Goal: Task Accomplishment & Management: Manage account settings

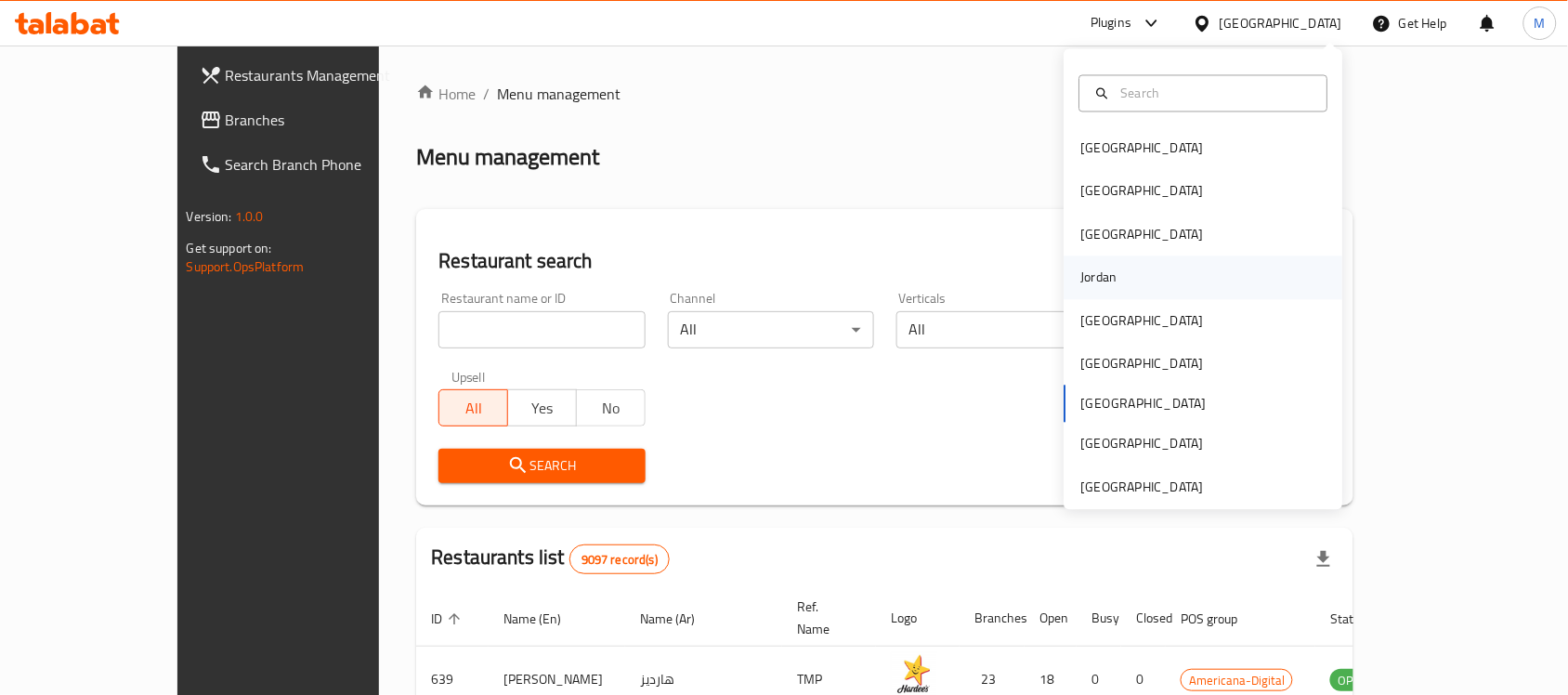
click at [1102, 260] on div "Jordan" at bounding box center [1100, 278] width 66 height 43
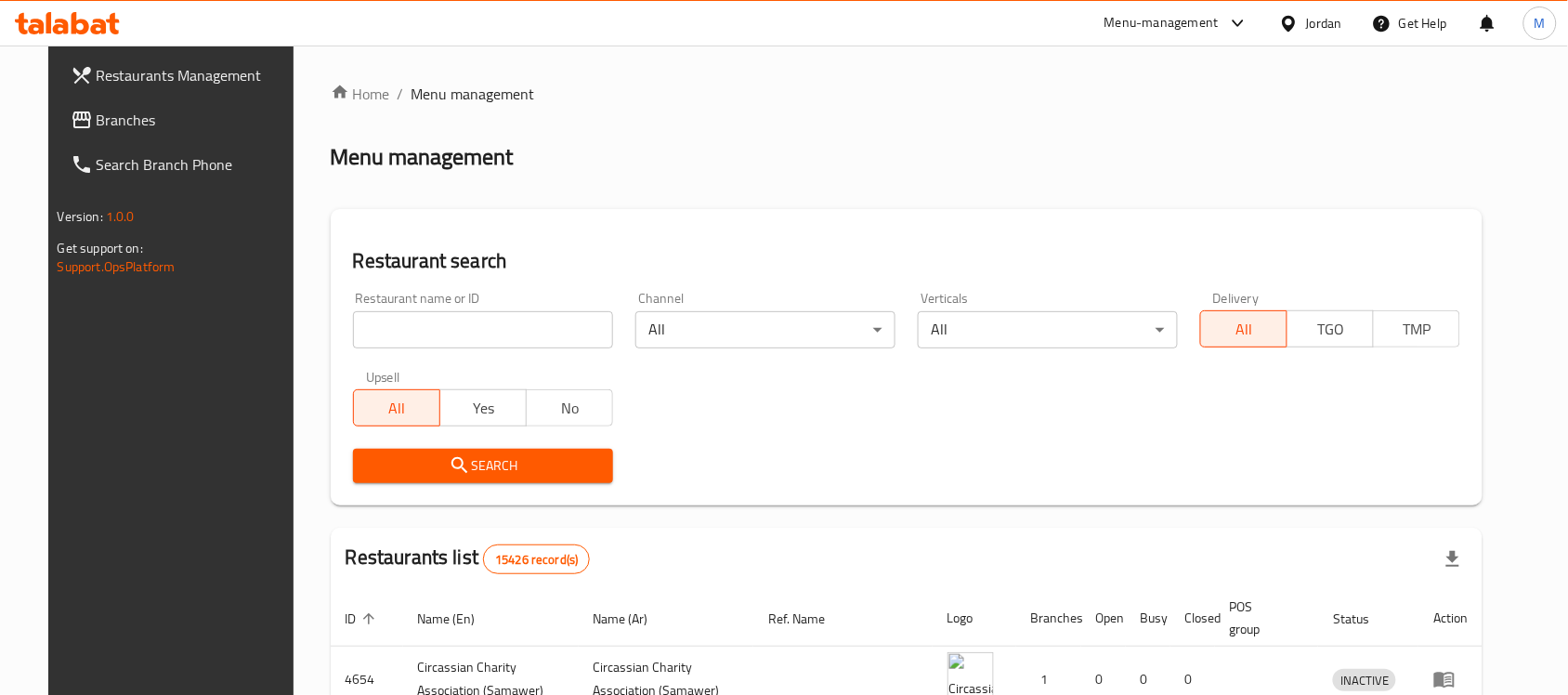
click at [475, 330] on input "search" at bounding box center [483, 329] width 260 height 37
paste input "631097"
type input "631097"
click button "Search" at bounding box center [483, 466] width 260 height 34
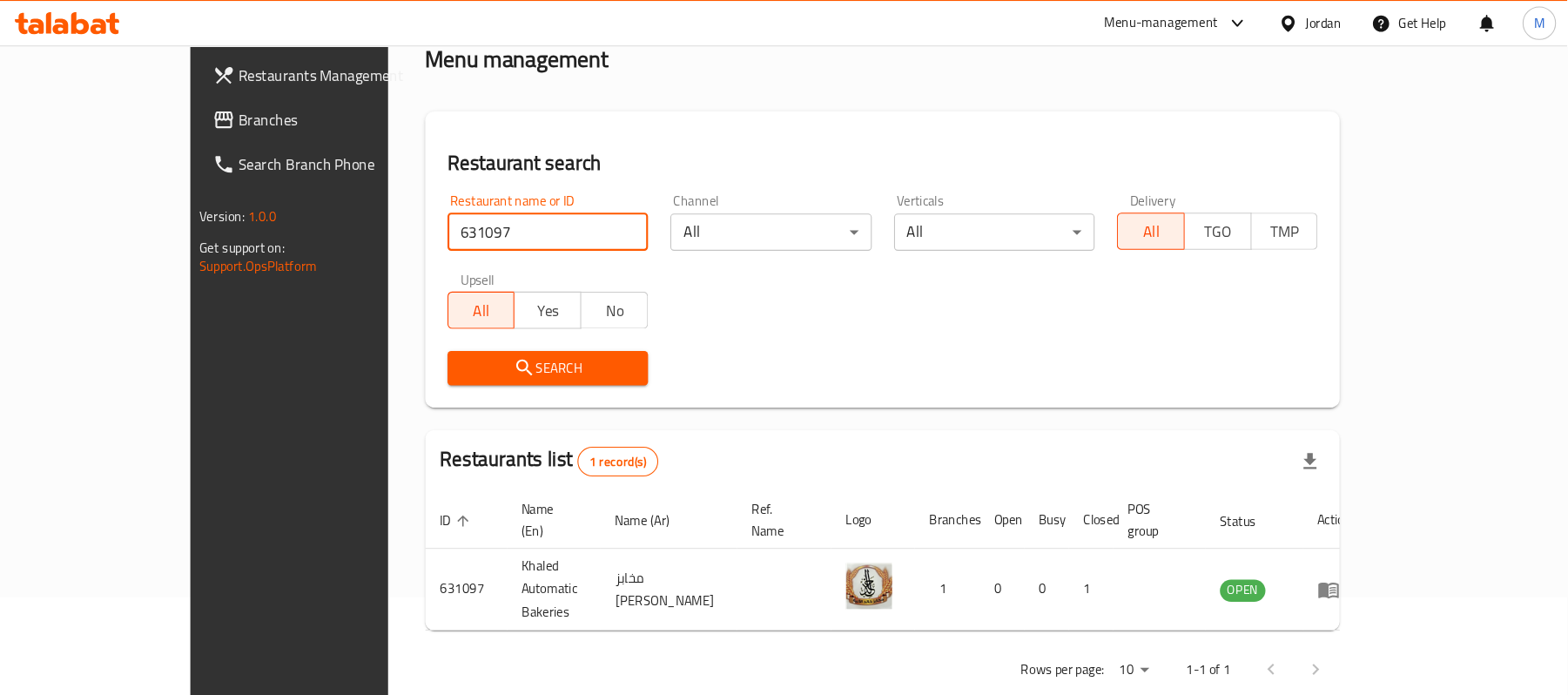
scroll to position [49, 0]
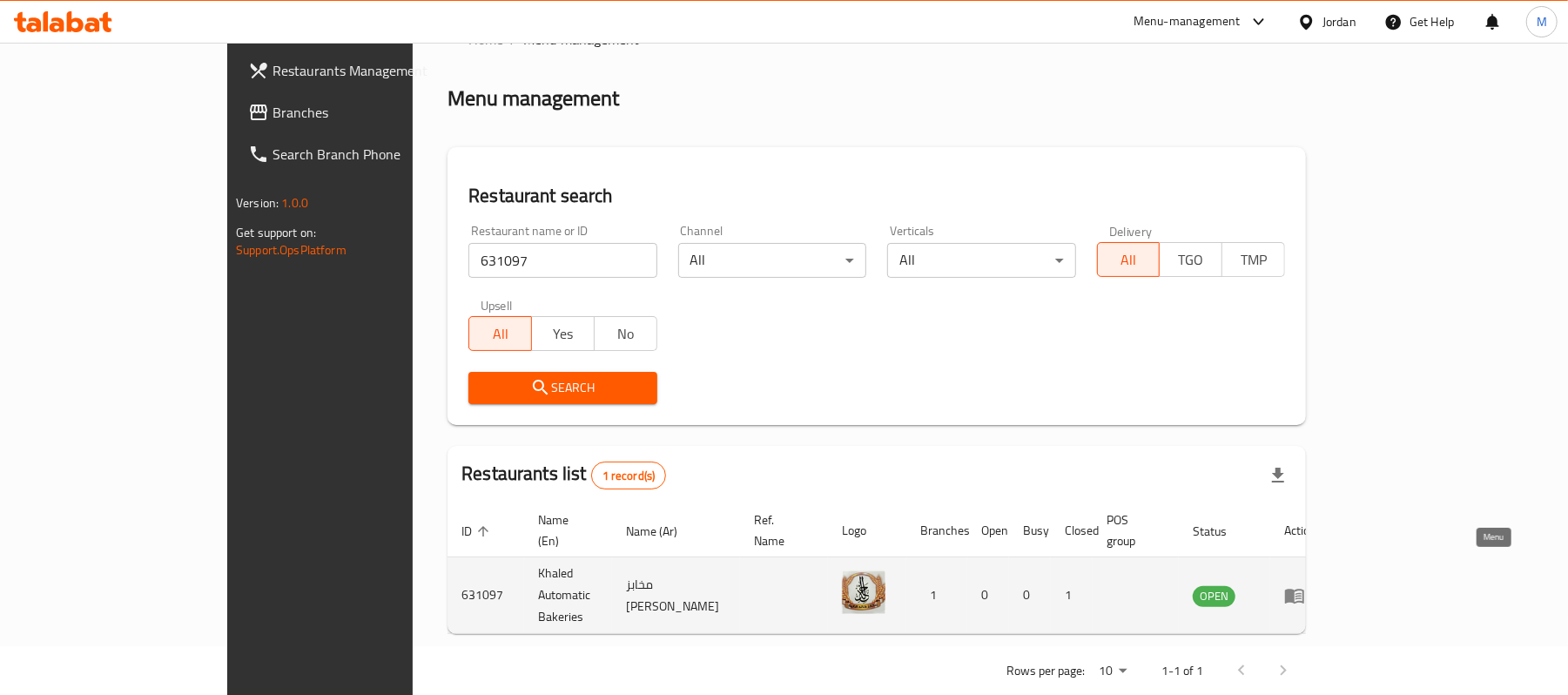
click at [1305, 586] on icon "enhanced table" at bounding box center [1295, 596] width 21 height 21
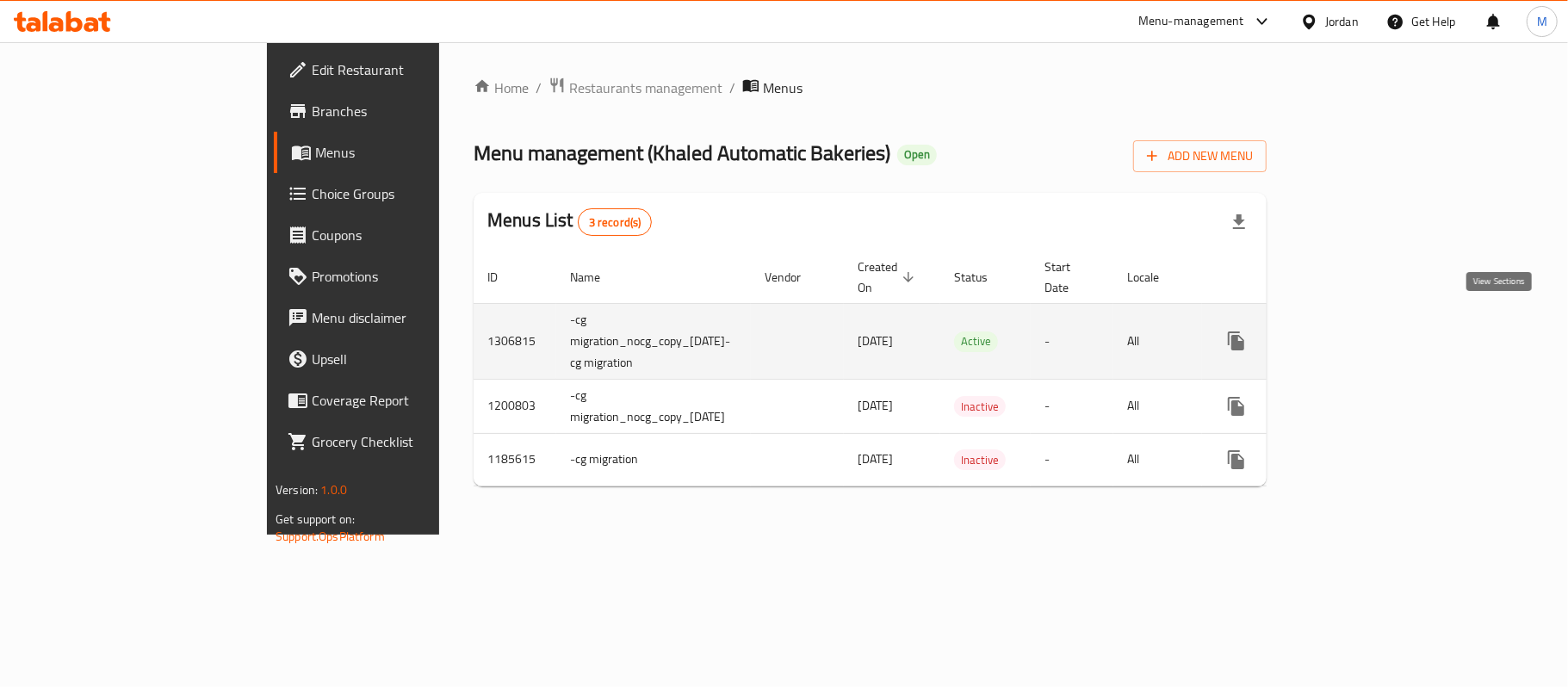
click at [1381, 321] on link "enhanced table" at bounding box center [1360, 341] width 41 height 41
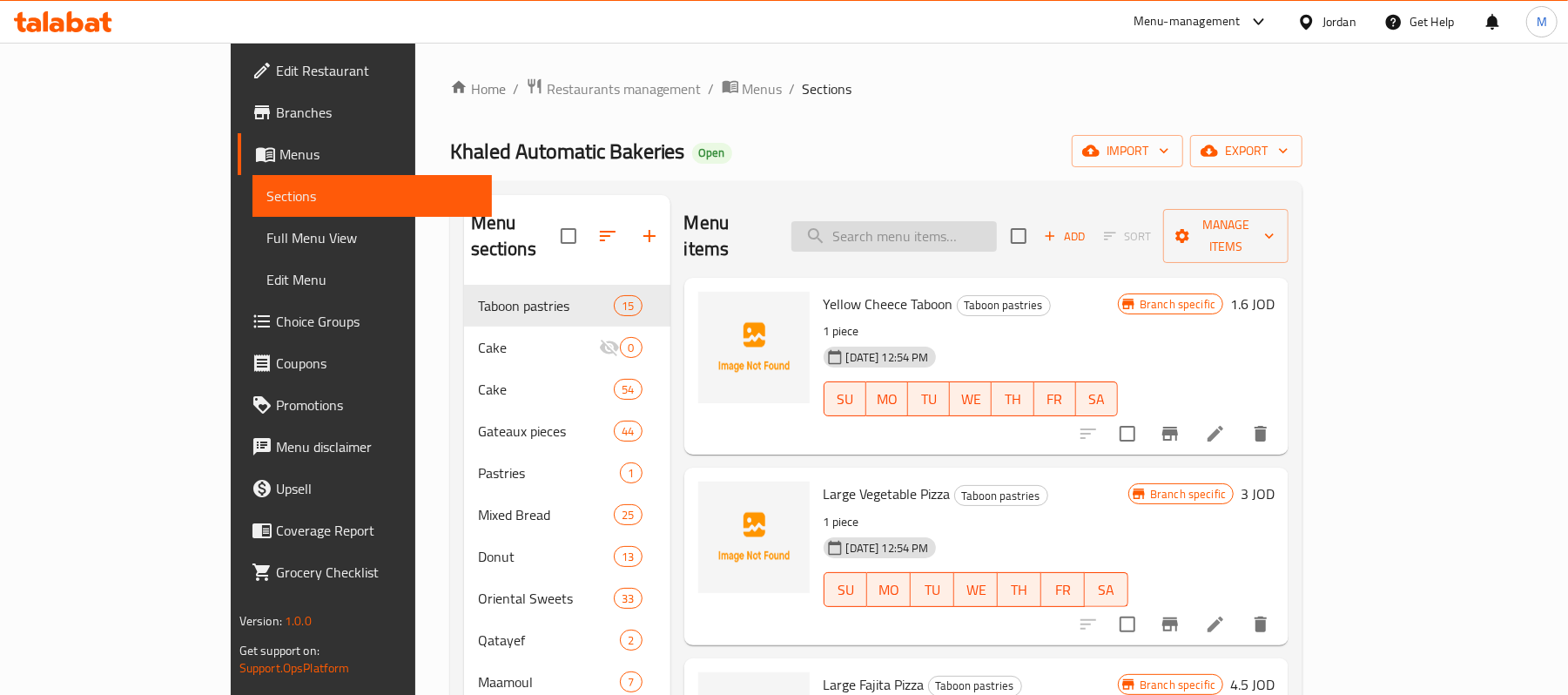
click at [997, 221] on input "search" at bounding box center [894, 236] width 205 height 30
paste input "Tabon Baladi Bread"
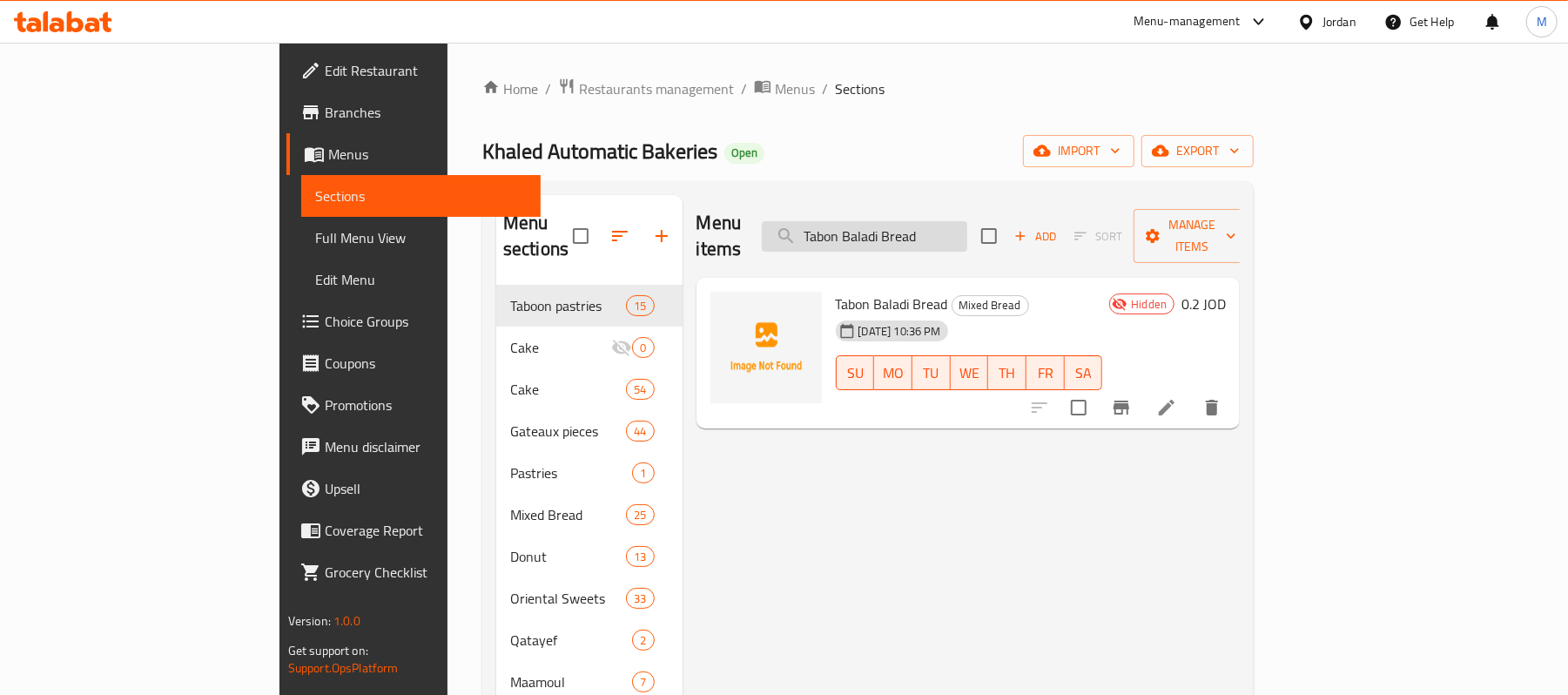
click at [967, 221] on input "Tabon Baladi Bread" at bounding box center [864, 236] width 205 height 30
paste input "rown"
type input "Tabon Brown Bread"
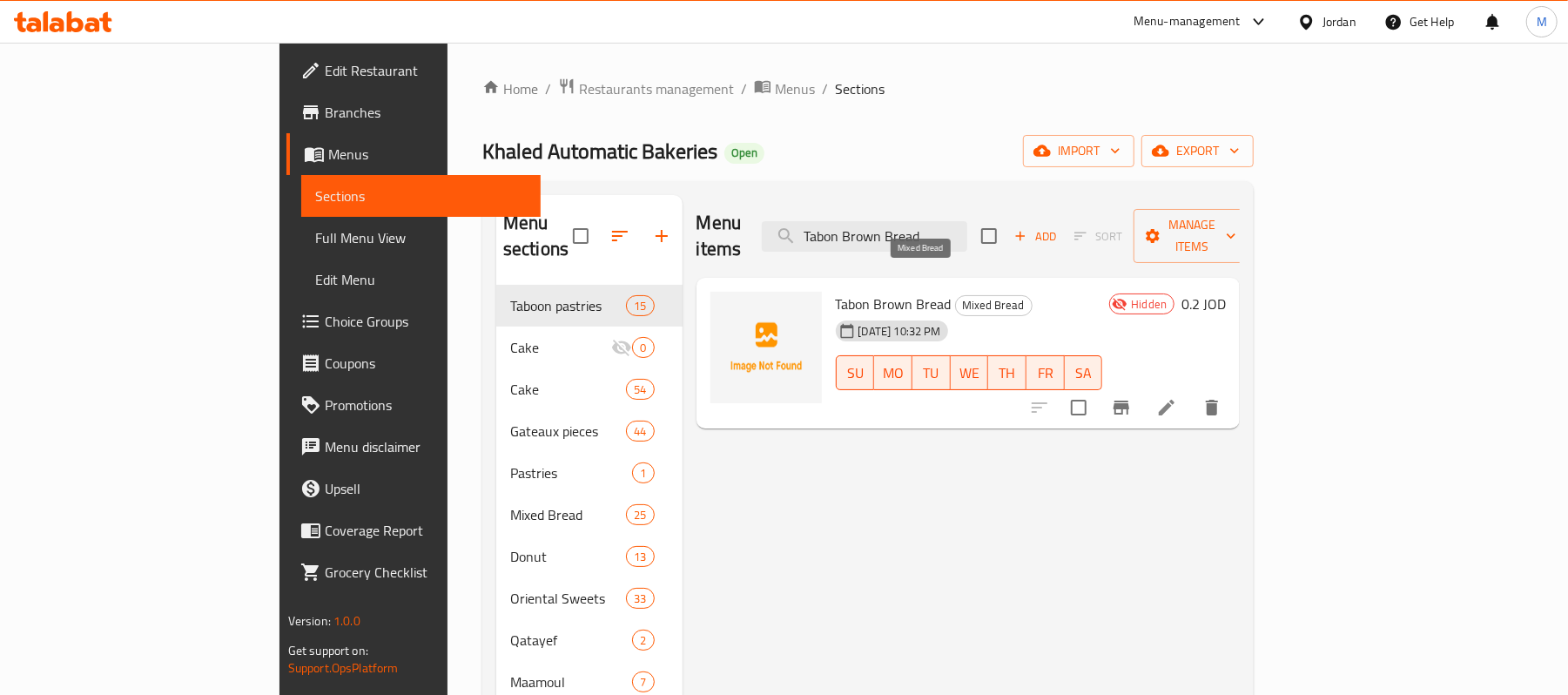
click at [956, 295] on span "Mixed Bread" at bounding box center [993, 305] width 76 height 20
click at [856, 102] on div "Home / Restaurants management / Menus / Sections Khaled Automatic Bakeries Open…" at bounding box center [868, 491] width 771 height 827
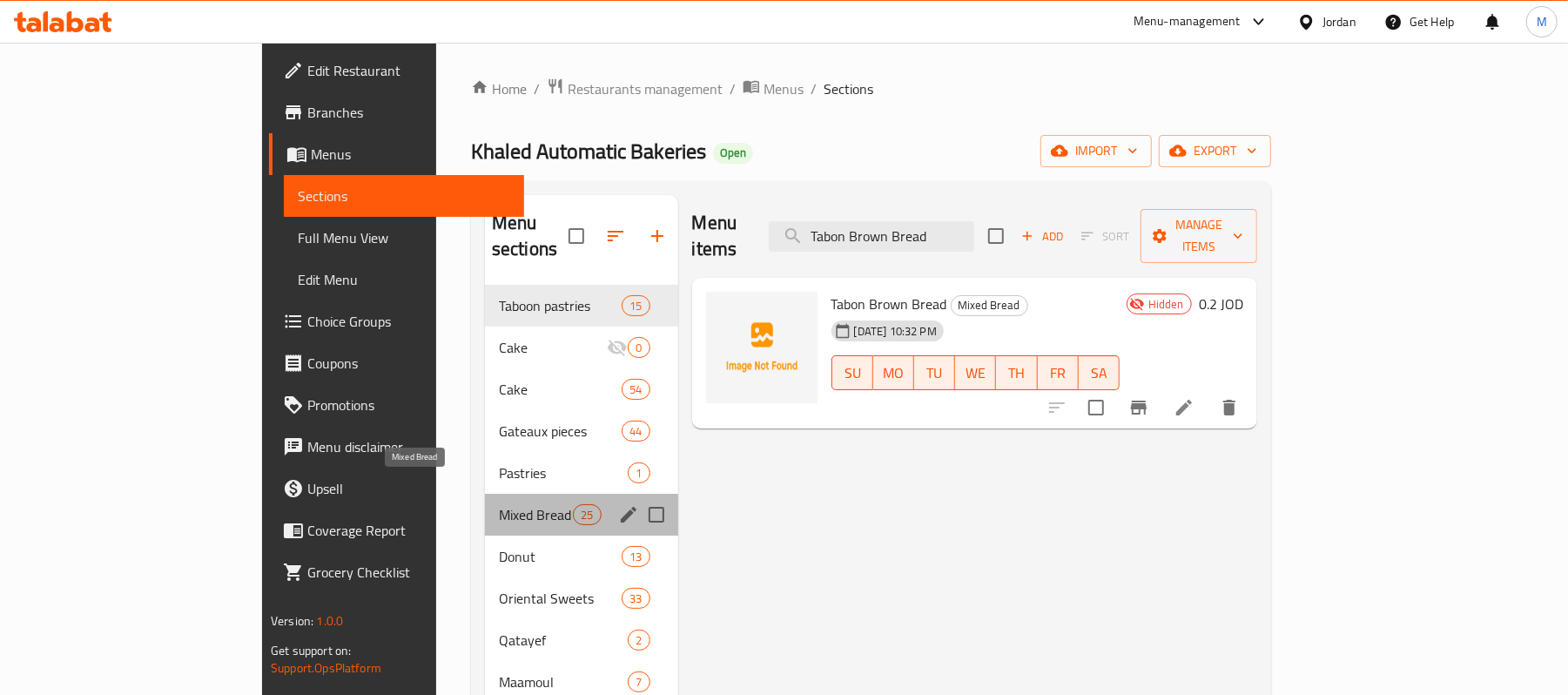
click at [499, 504] on span "Mixed Bread" at bounding box center [536, 515] width 74 height 21
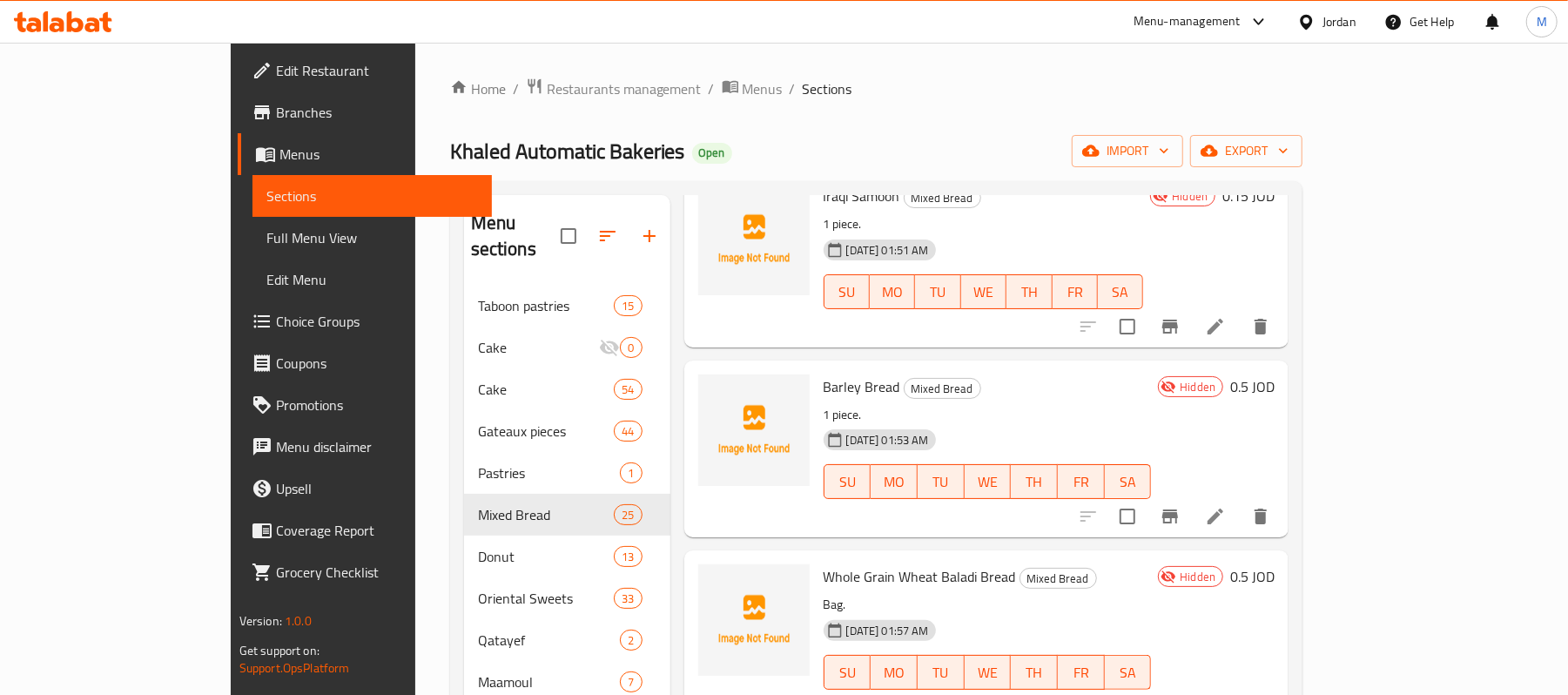
scroll to position [4053, 0]
